Goal: Task Accomplishment & Management: Manage account settings

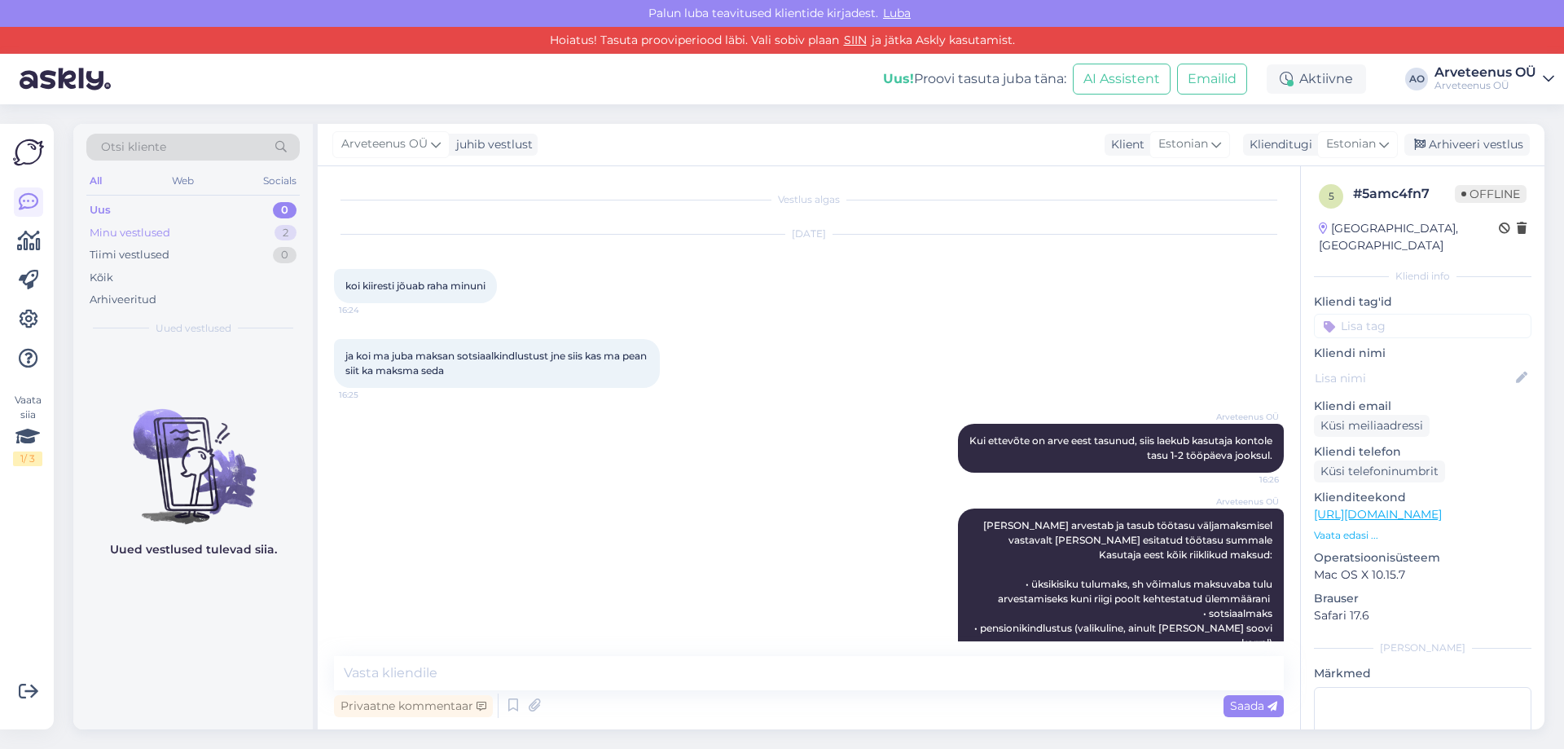
scroll to position [136, 0]
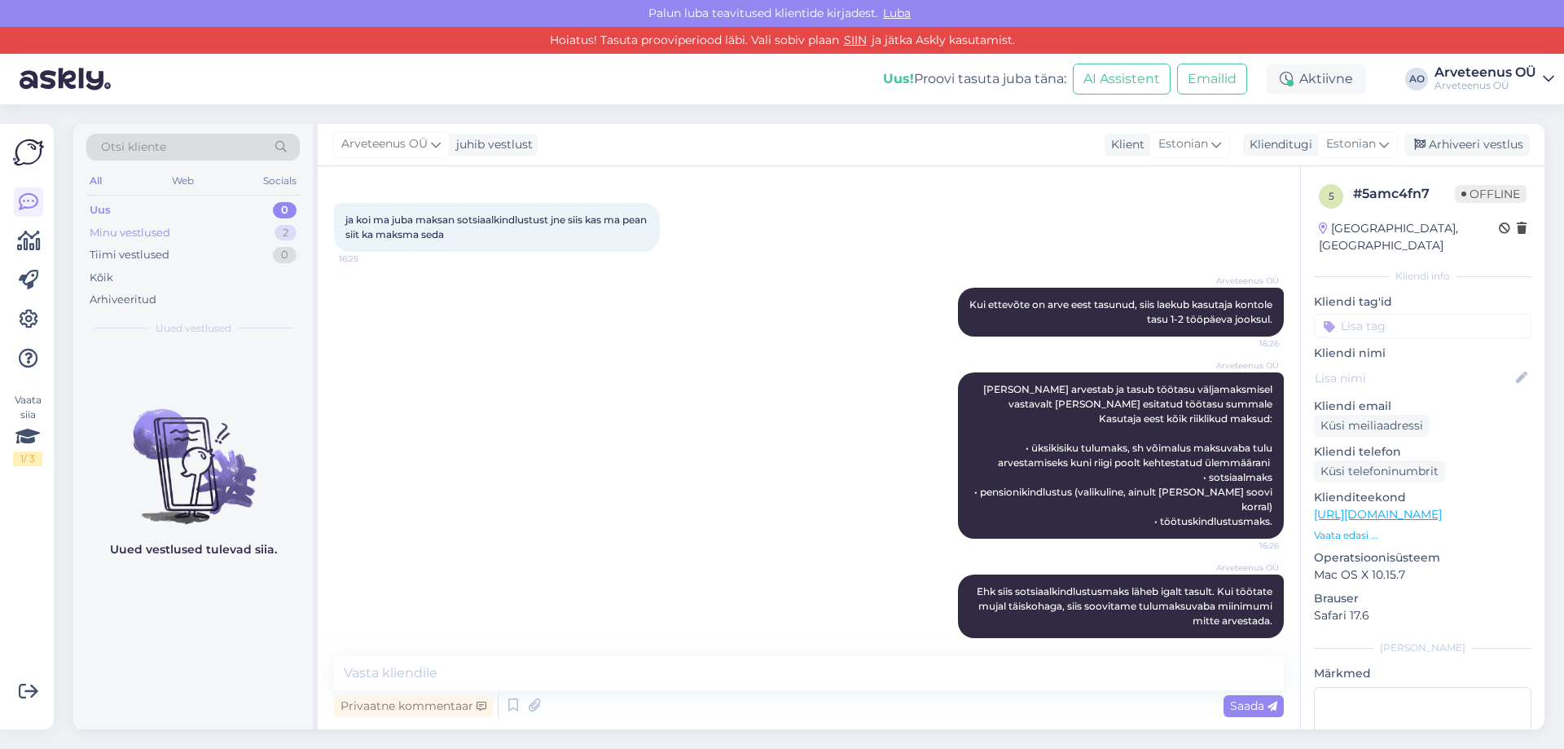
click at [108, 236] on div "Minu vestlused" at bounding box center [130, 233] width 81 height 16
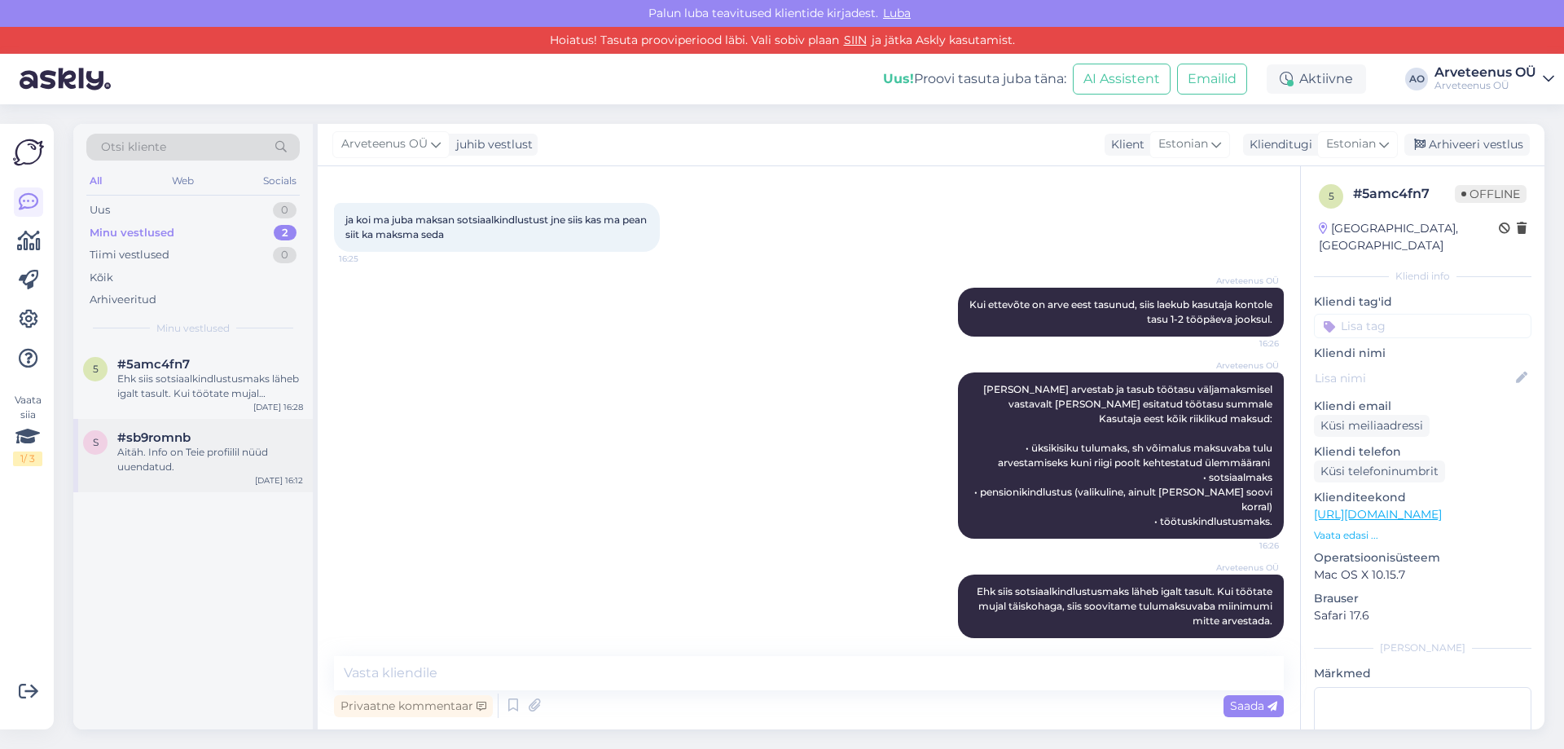
click at [174, 453] on div "Aitäh. Info on Teie profiilil nüüd uuendatud." at bounding box center [210, 459] width 186 height 29
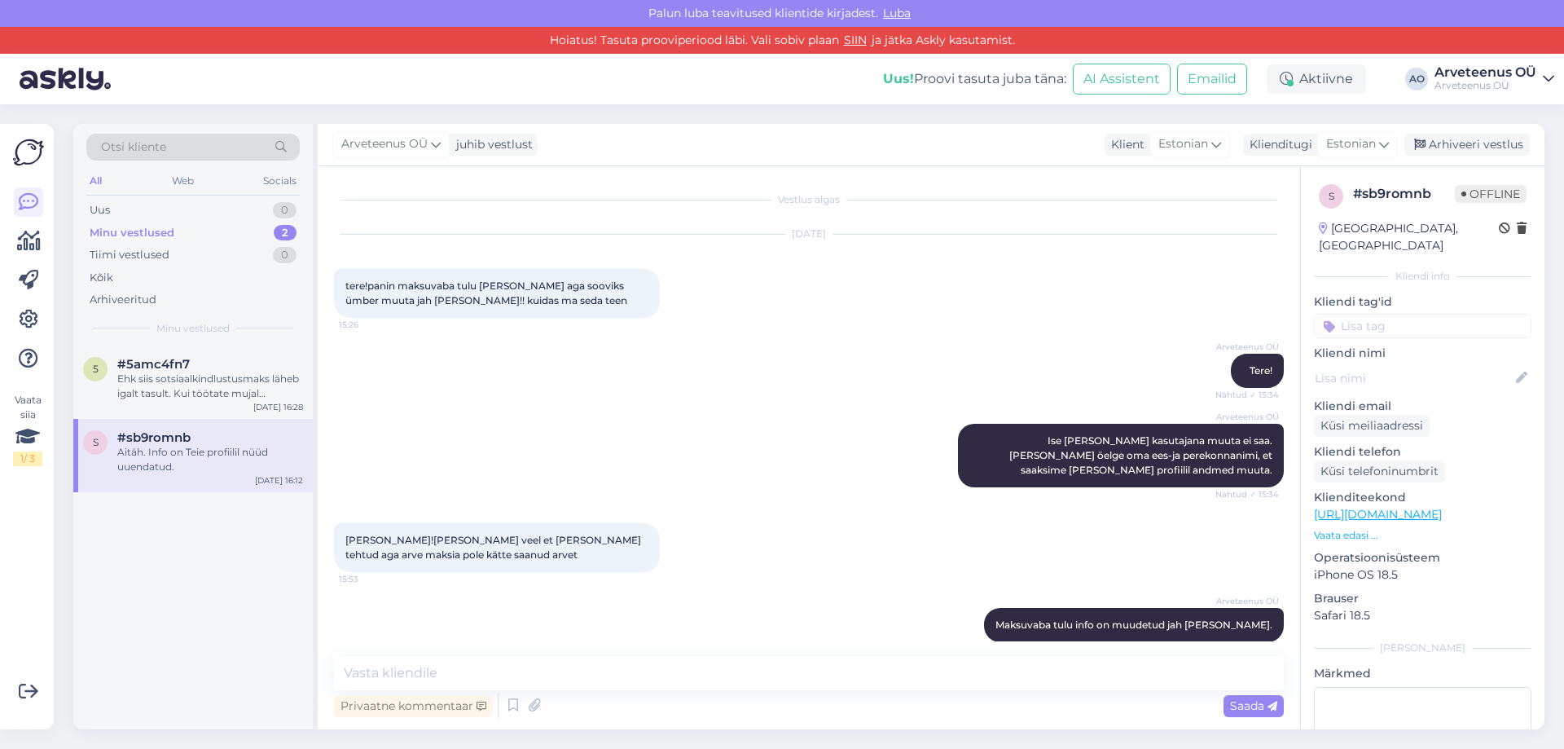
scroll to position [2187, 0]
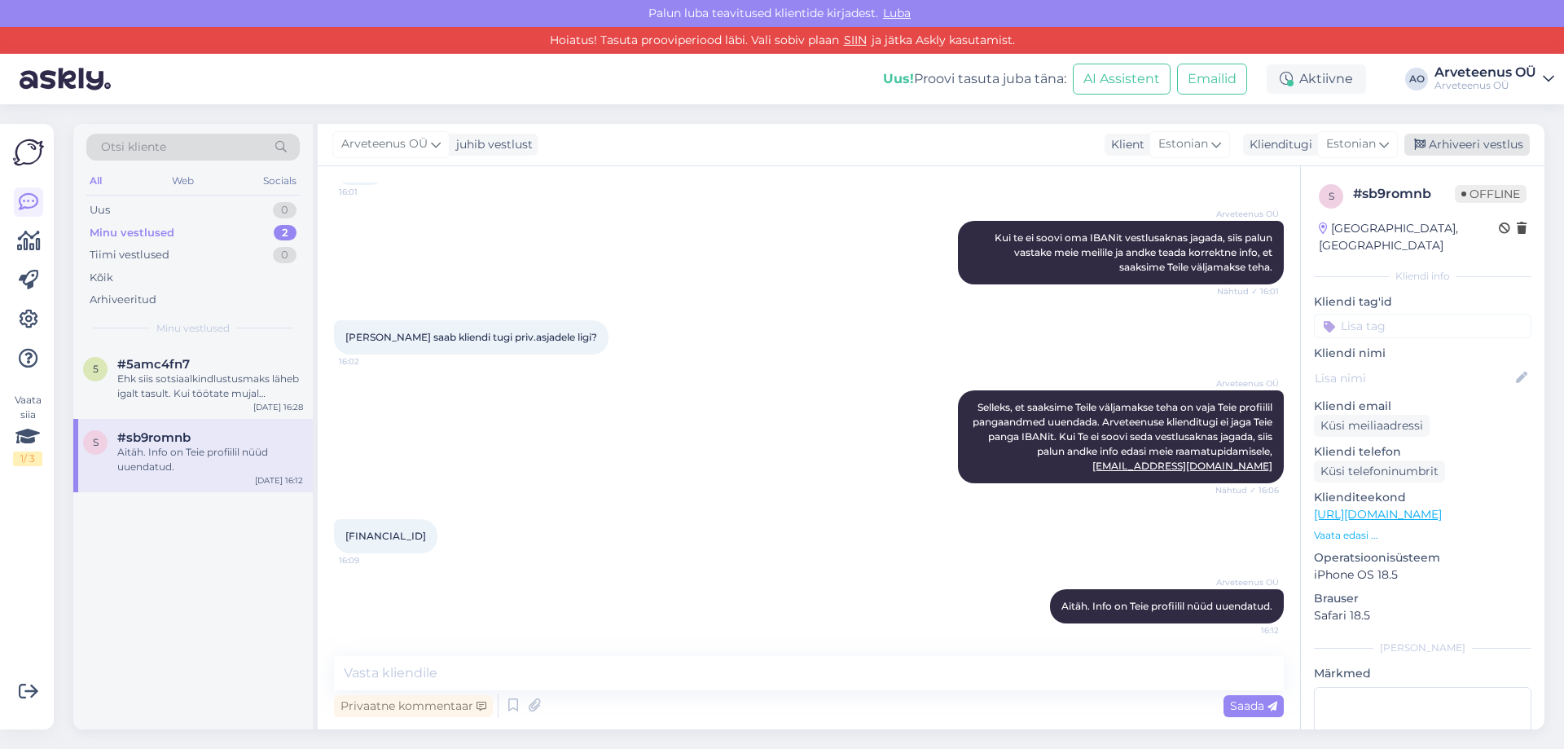
click at [1466, 148] on div "Arhiveeri vestlus" at bounding box center [1466, 145] width 125 height 22
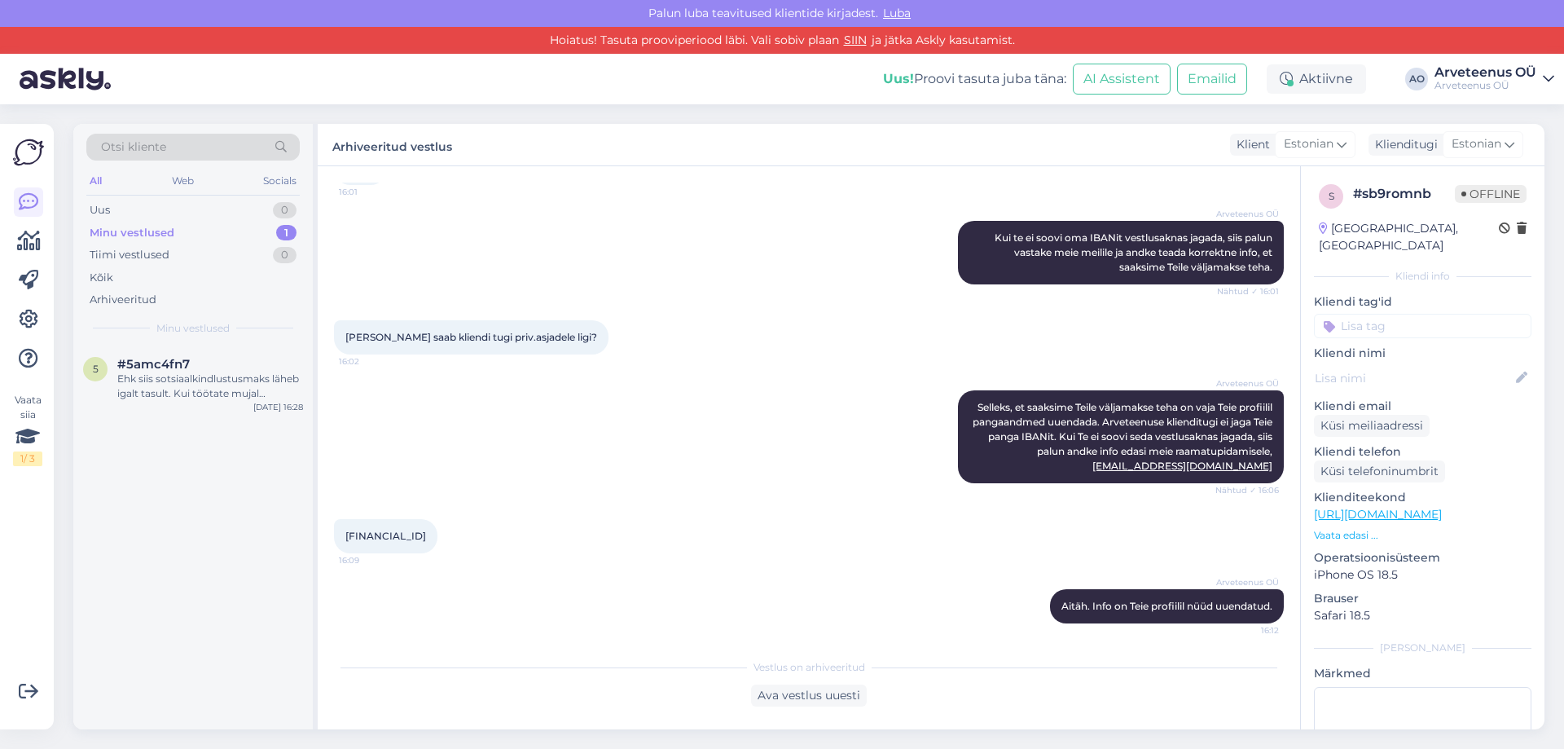
click at [158, 491] on div "5 #5amc4fn7 Ehk siis sotsiaalkindlustusmaks läheb igalt tasult. Kui töötate muj…" at bounding box center [192, 537] width 239 height 384
click at [174, 231] on div "Minu vestlused 1" at bounding box center [192, 233] width 213 height 23
click at [186, 380] on div "Ehk siis sotsiaalkindlustusmaks läheb igalt tasult. Kui töötate mujal täiskohag…" at bounding box center [210, 385] width 186 height 29
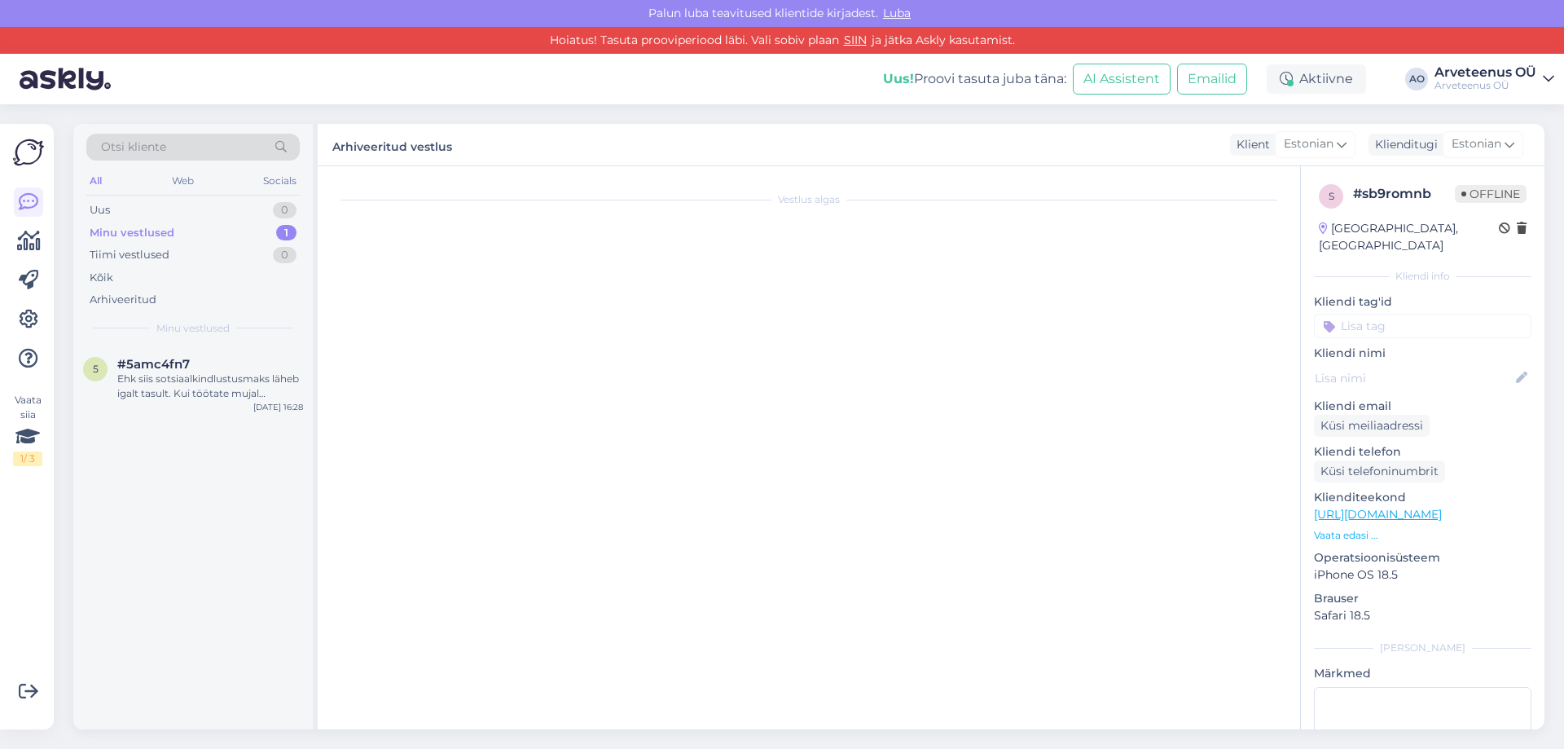
scroll to position [136, 0]
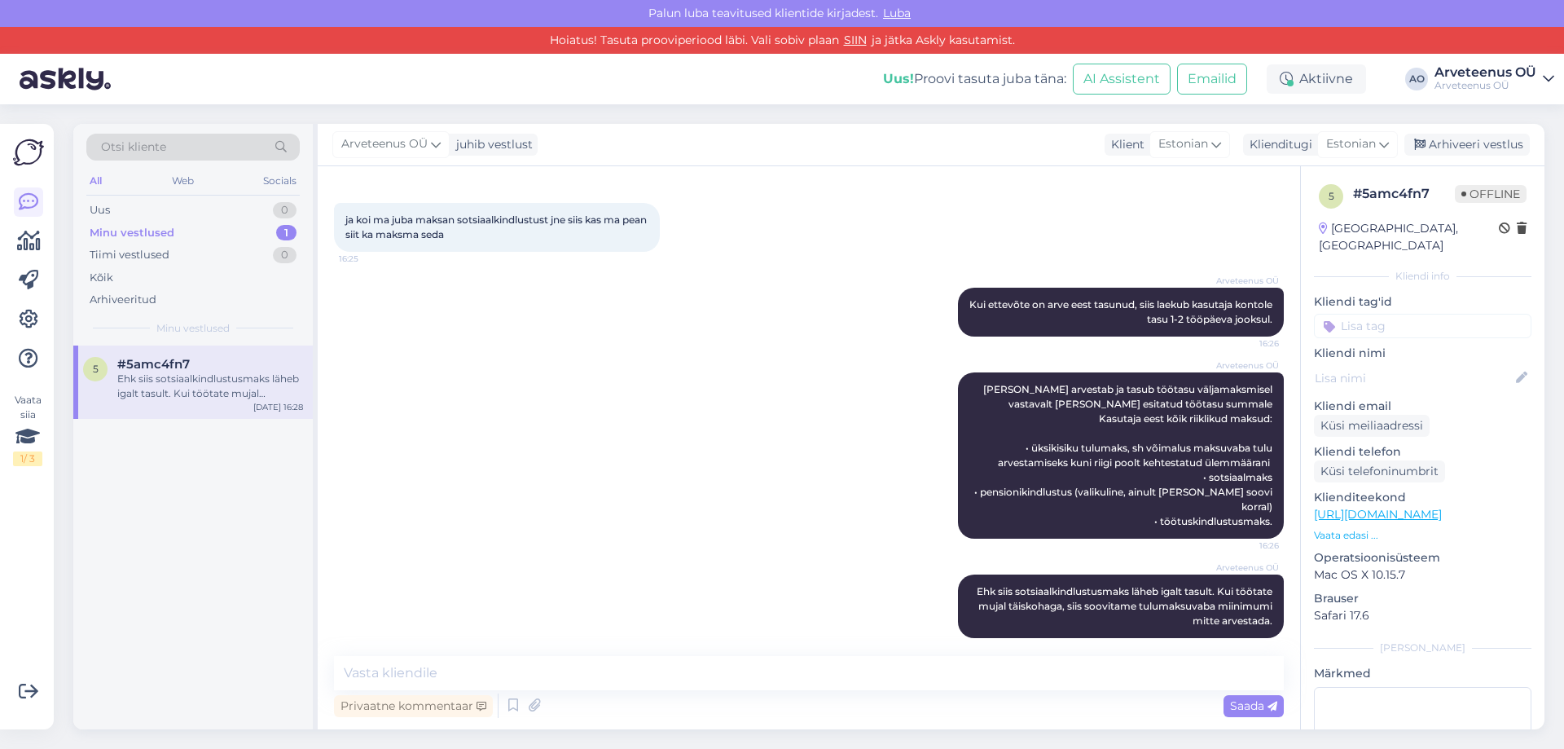
click at [187, 500] on div "5 #5amc4fn7 Ehk siis sotsiaalkindlustusmaks läheb igalt tasult. Kui töötate muj…" at bounding box center [192, 537] width 239 height 384
click at [224, 518] on div "5 #5amc4fn7 Ehk siis sotsiaalkindlustusmaks läheb igalt tasult. Kui töötate muj…" at bounding box center [192, 537] width 239 height 384
click at [94, 521] on div "5 #5amc4fn7 Ehk siis sotsiaalkindlustusmaks läheb igalt tasult. Kui töötate muj…" at bounding box center [192, 537] width 239 height 384
click at [154, 310] on div "Arhiveeritud" at bounding box center [192, 299] width 213 height 23
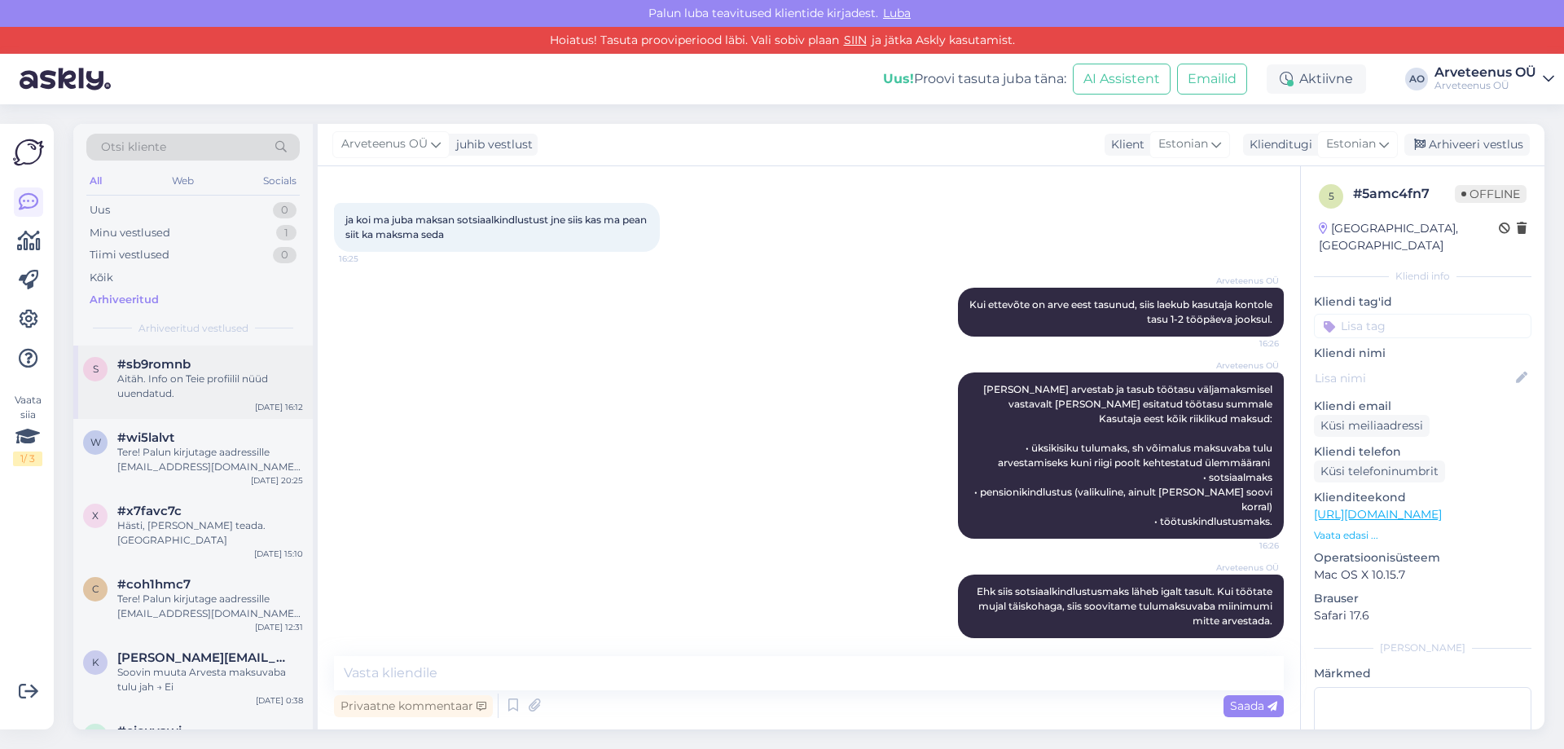
click at [152, 382] on div "Aitäh. Info on Teie profiilil nüüd uuendatud." at bounding box center [210, 385] width 186 height 29
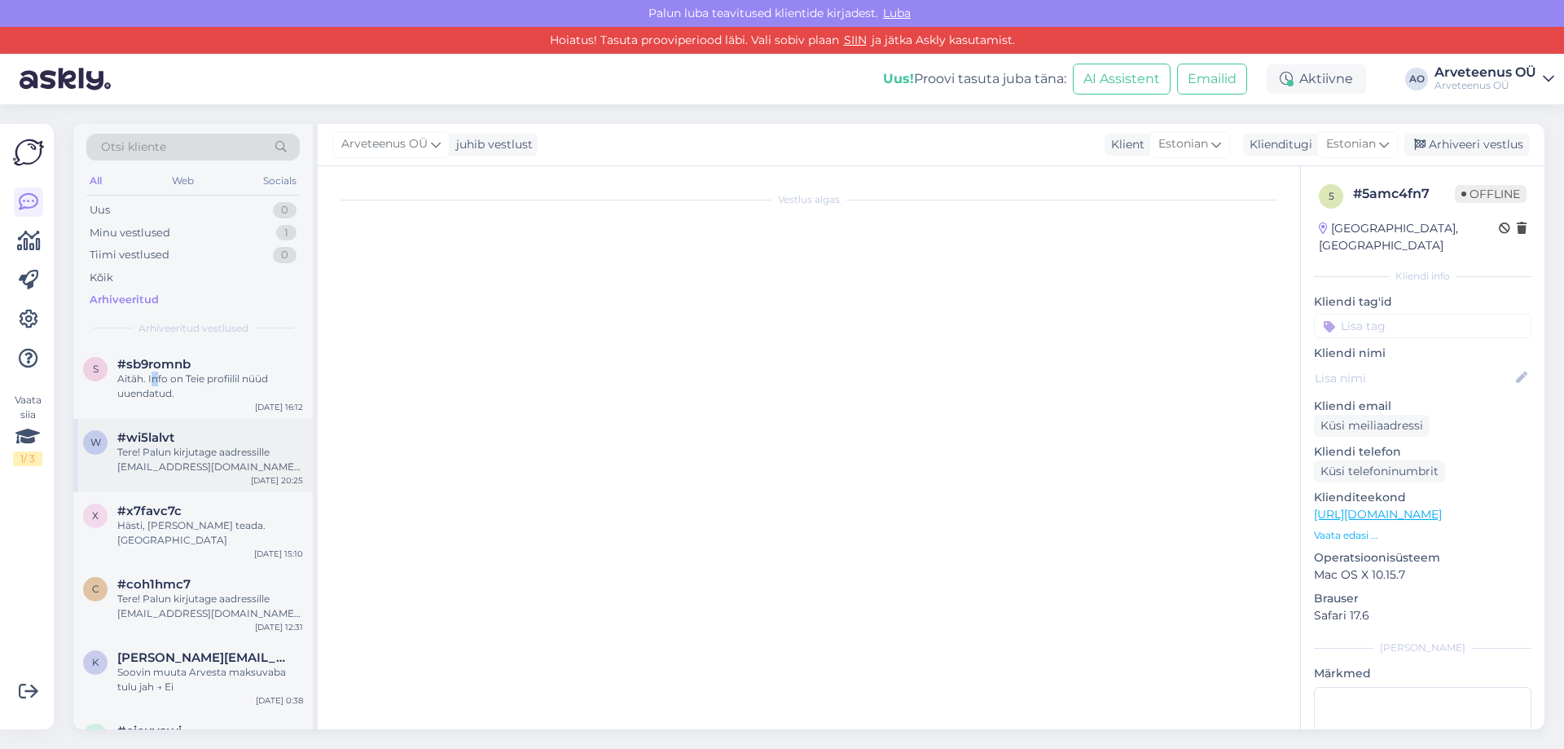
scroll to position [2193, 0]
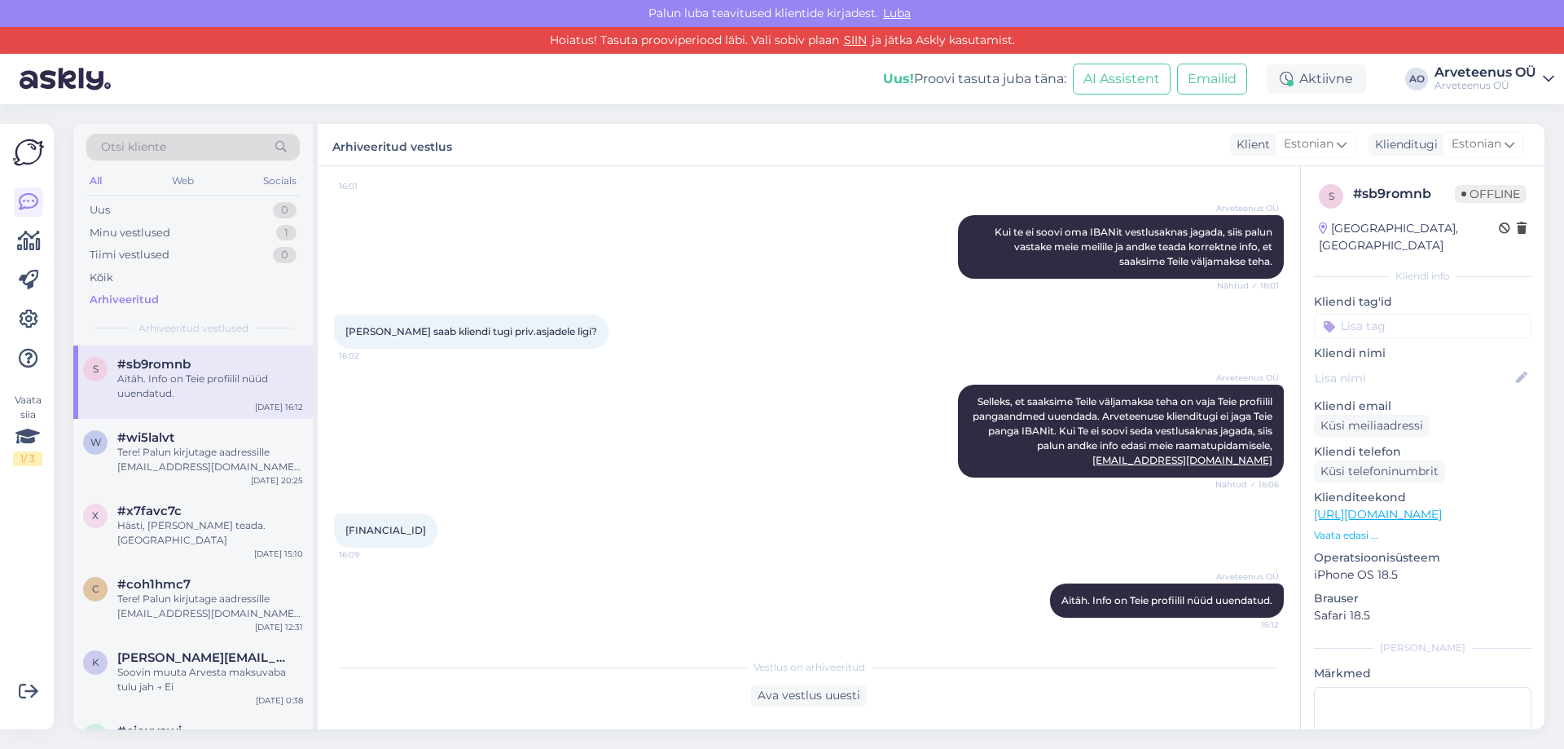
click at [29, 580] on div "Vaata siia 1 / 3" at bounding box center [28, 426] width 31 height 579
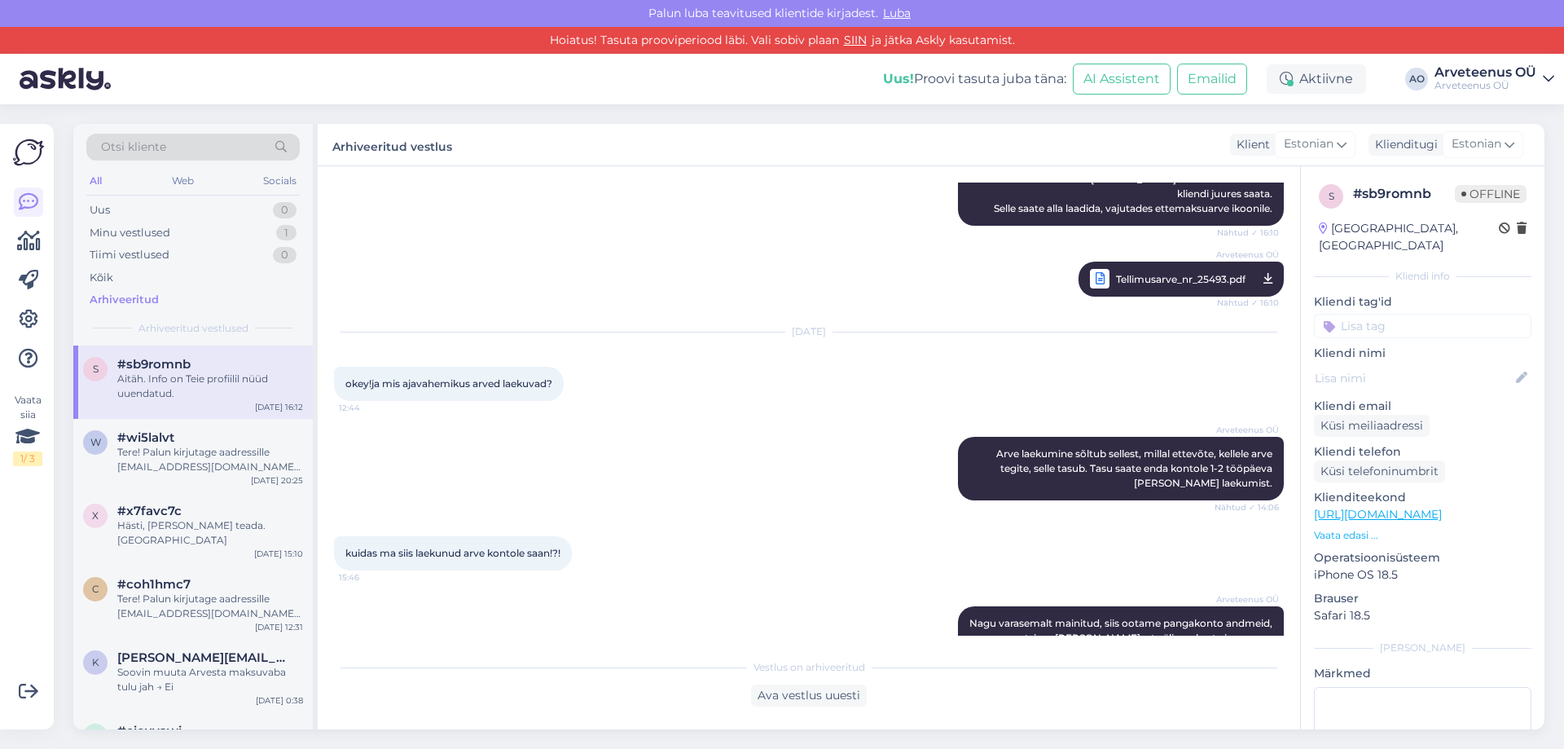
scroll to position [652, 0]
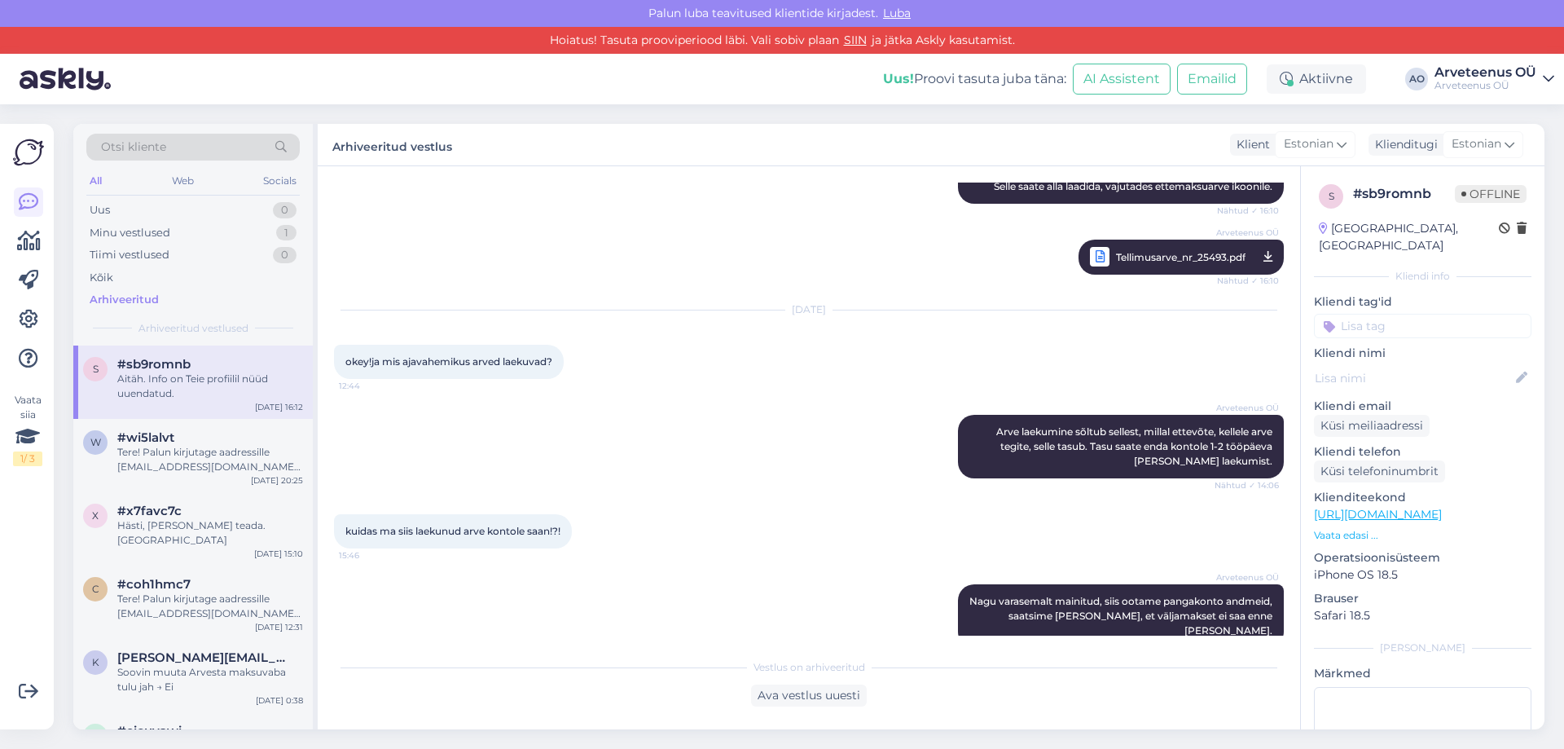
click at [351, 93] on div "Uus! Proovi tasuta [PERSON_NAME]: AI Assistent Emailid Aktiivne AO Arveteenus O…" at bounding box center [782, 79] width 1564 height 51
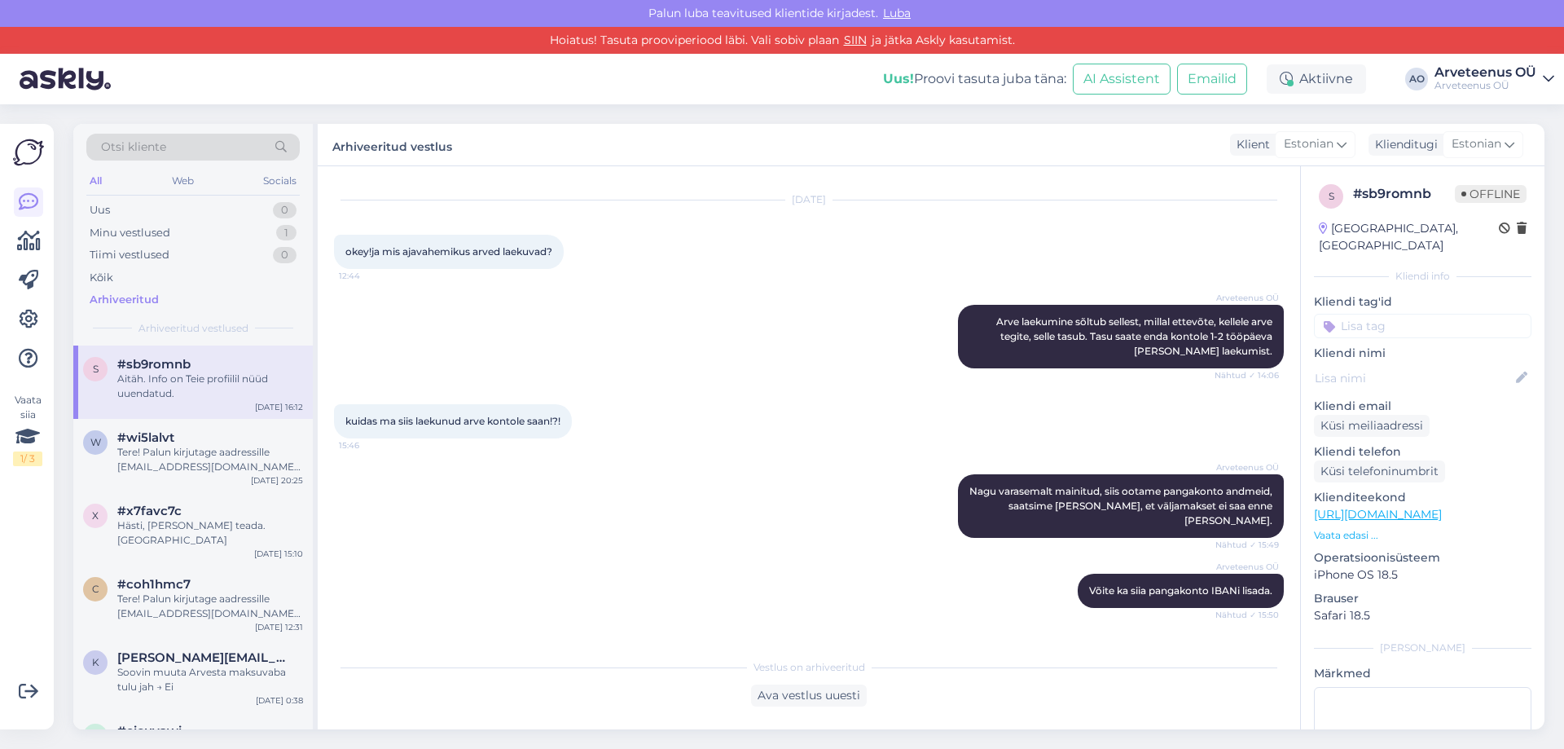
scroll to position [733, 0]
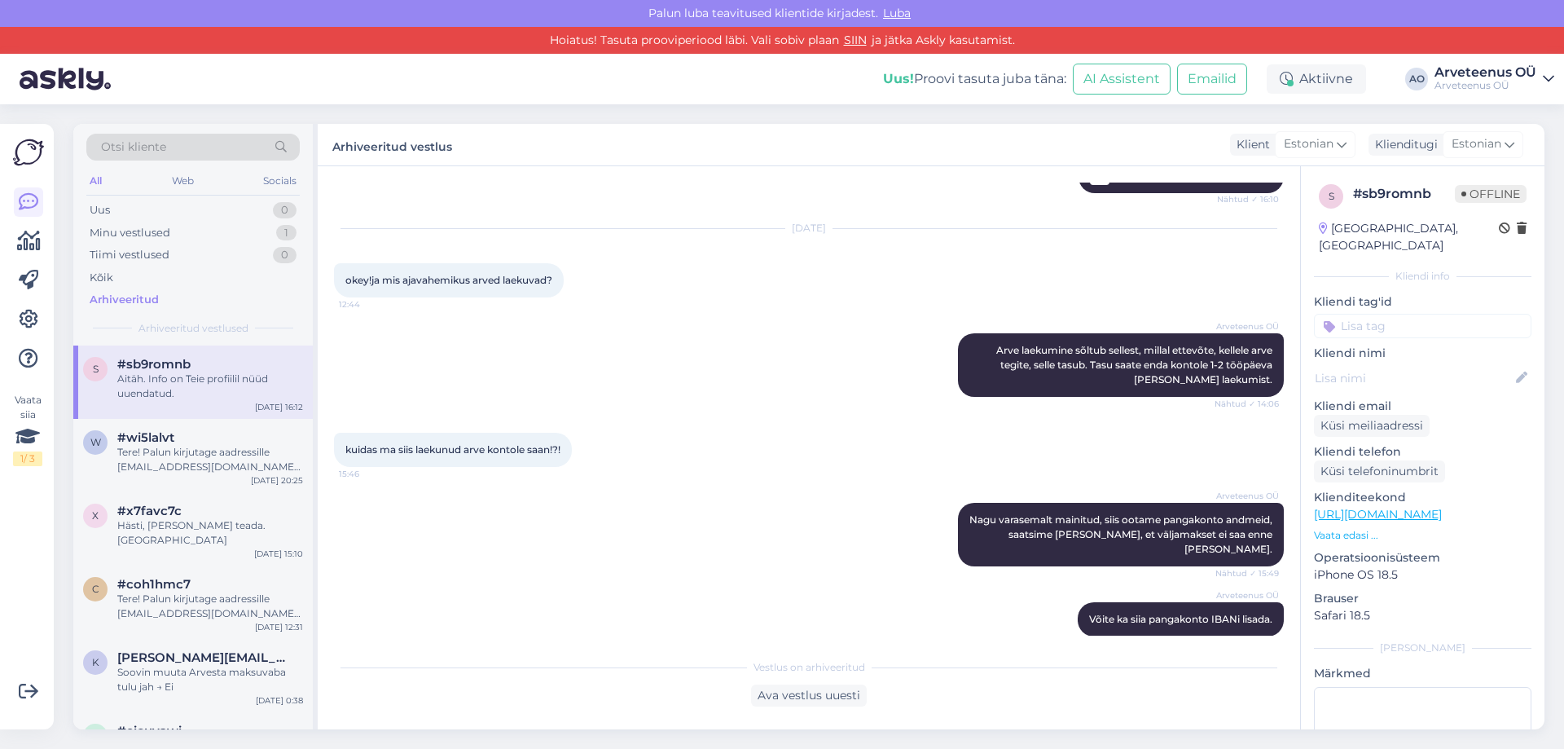
click at [529, 85] on div "Uus! Proovi tasuta [PERSON_NAME]: AI Assistent Emailid Aktiivne AO Arveteenus O…" at bounding box center [782, 79] width 1564 height 51
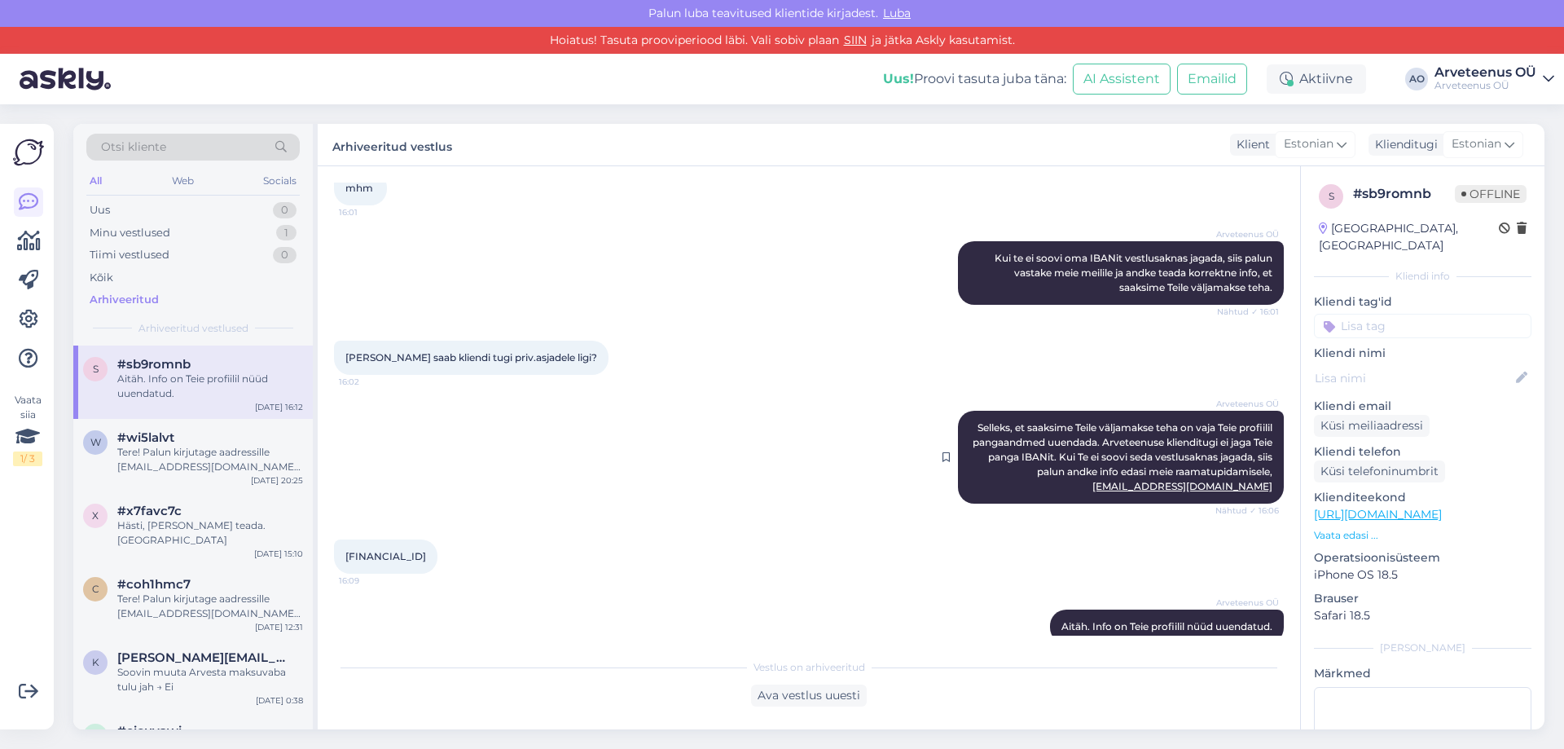
scroll to position [2193, 0]
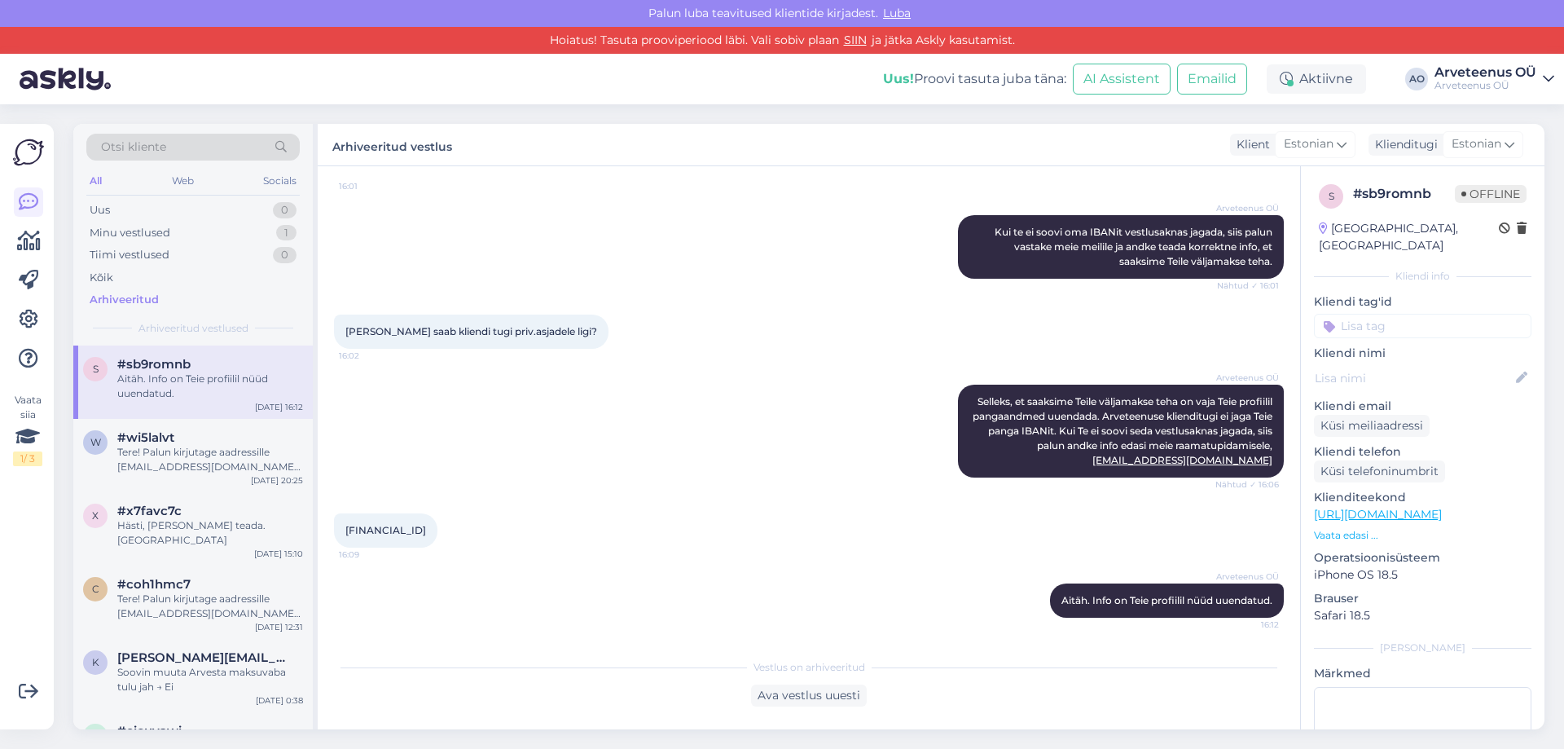
click at [709, 81] on div "Uus! Proovi tasuta [PERSON_NAME]: AI Assistent Emailid Aktiivne AO Arveteenus O…" at bounding box center [782, 79] width 1564 height 51
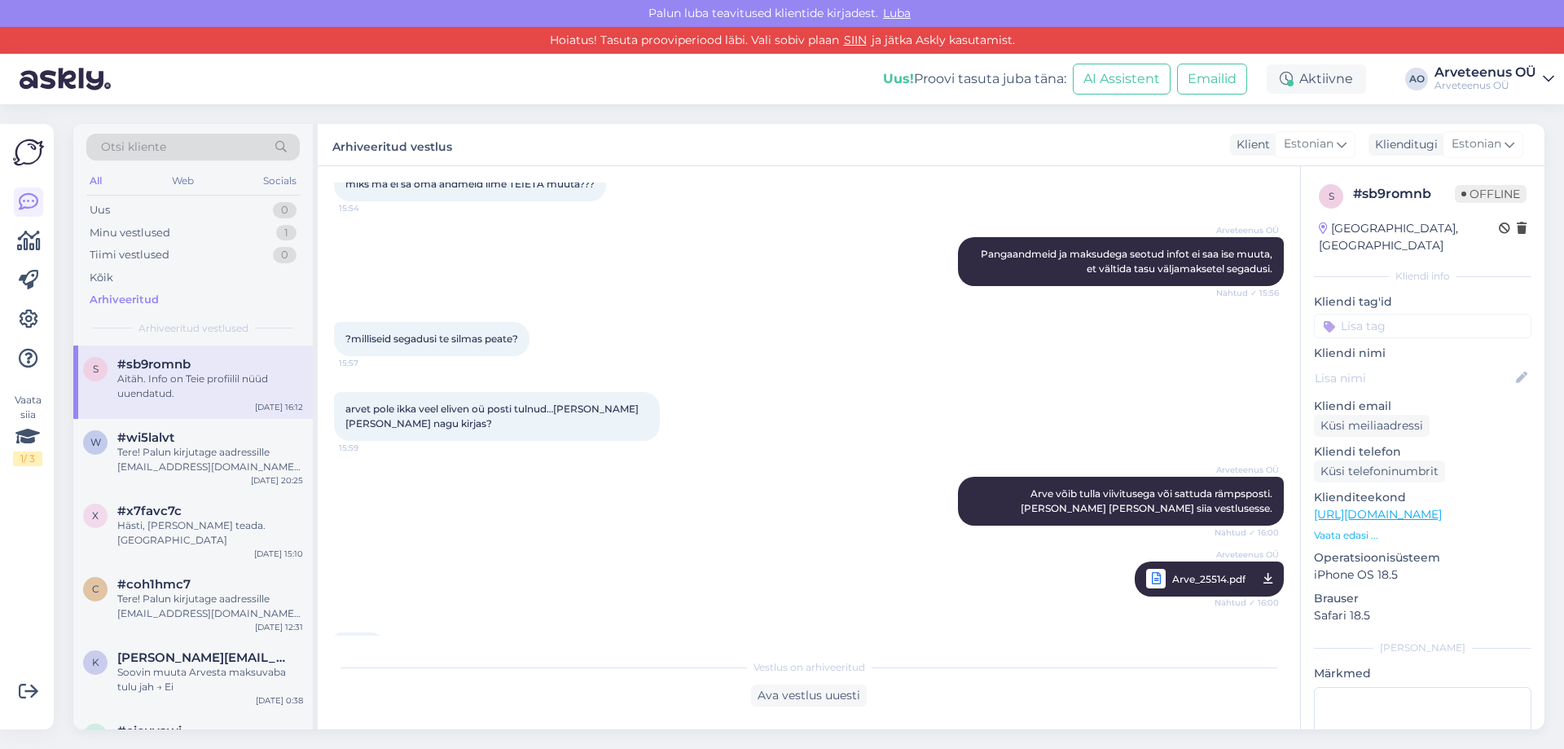
scroll to position [1704, 0]
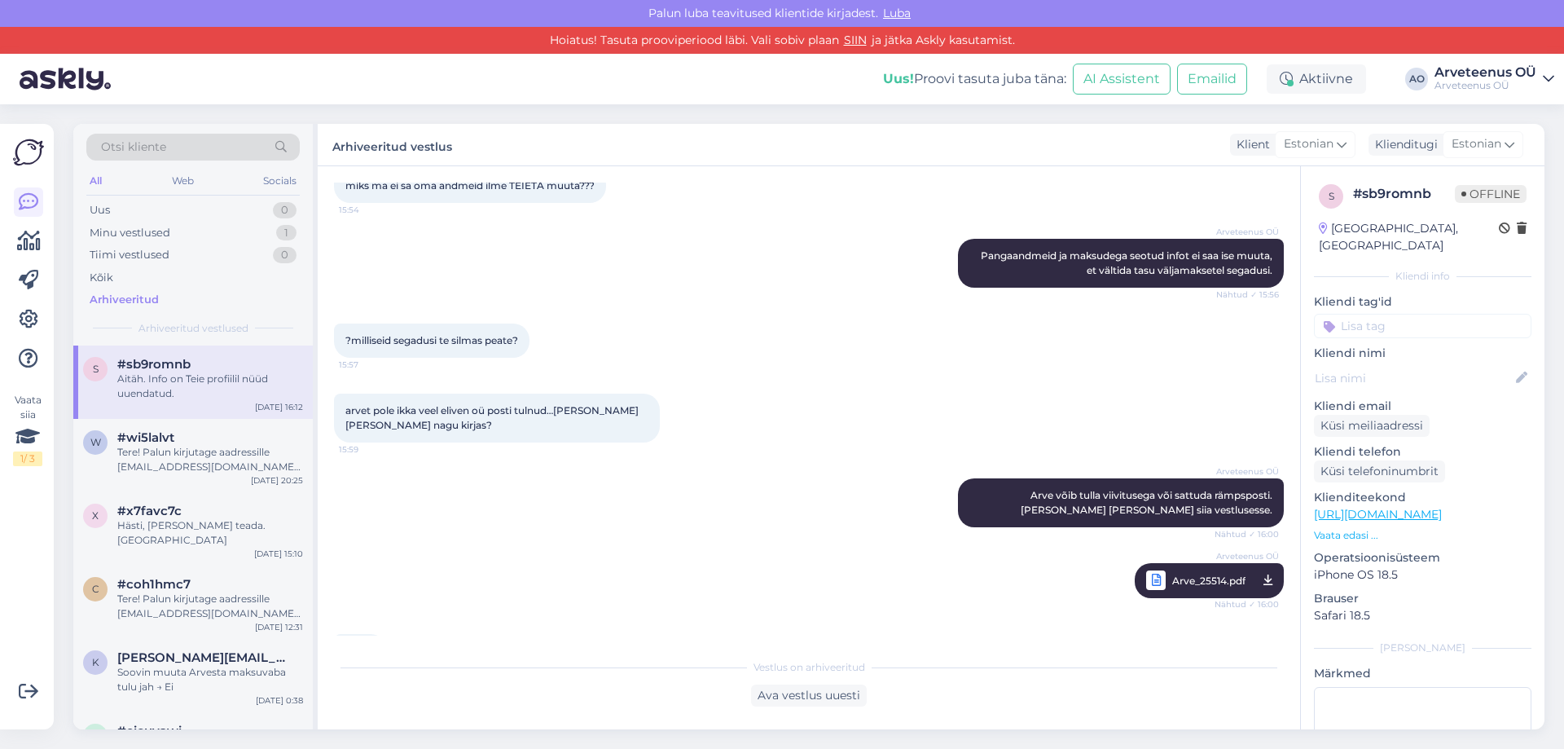
click at [995, 136] on div "Arhiveeritud vestlus Klient Estonian Klienditugi Estonian" at bounding box center [931, 145] width 1227 height 42
click at [789, 116] on div "Otsi kliente All Web Socials Uus 0 Minu vestlused 1 Tiimi vestlused 0 Kõik Arhi…" at bounding box center [814, 426] width 1500 height 644
click at [479, 75] on div "Uus! Proovi tasuta [PERSON_NAME]: AI Assistent Emailid Aktiivne AO Arveteenus O…" at bounding box center [782, 79] width 1564 height 51
click at [486, 73] on div "Uus! Proovi tasuta [PERSON_NAME]: AI Assistent Emailid Aktiivne AO Arveteenus O…" at bounding box center [782, 79] width 1564 height 51
click at [37, 209] on icon at bounding box center [29, 202] width 20 height 20
